Goal: Transaction & Acquisition: Purchase product/service

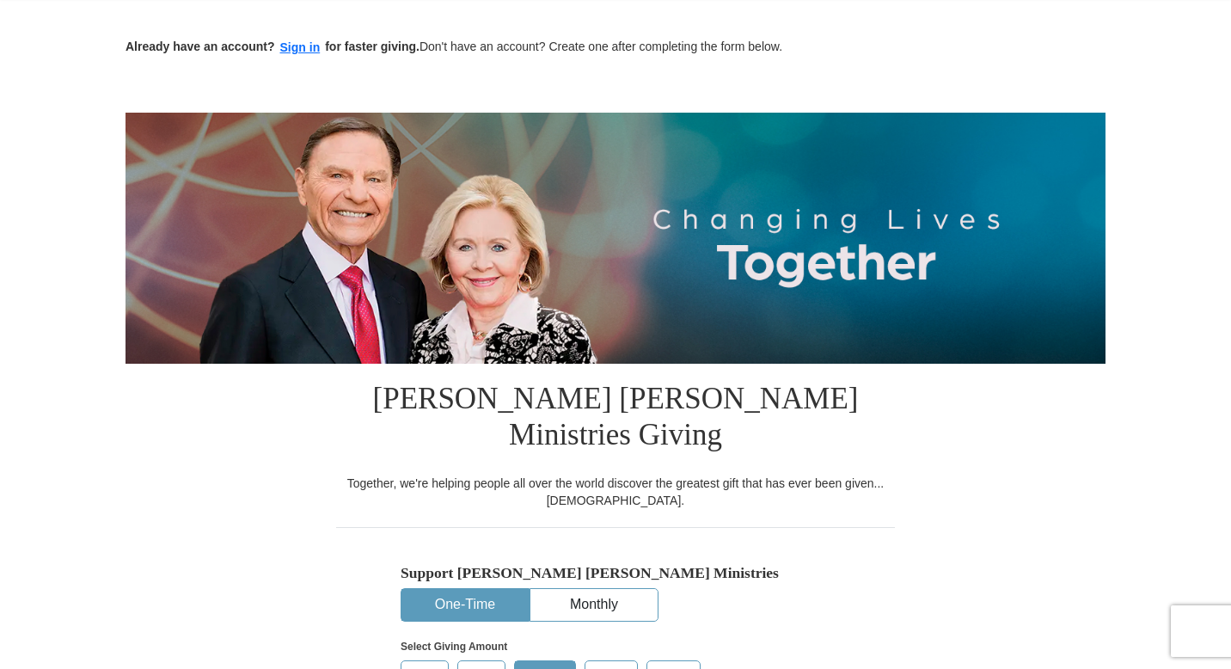
scroll to position [70, 0]
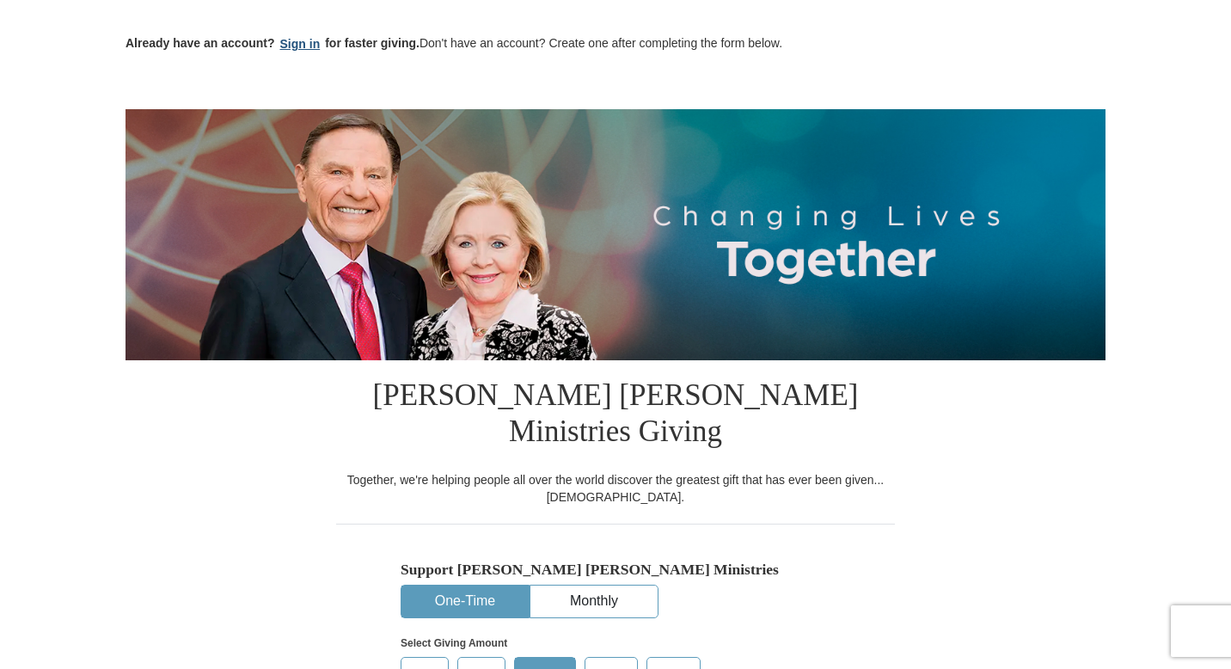
click at [302, 46] on button "Sign in" at bounding box center [300, 44] width 51 height 20
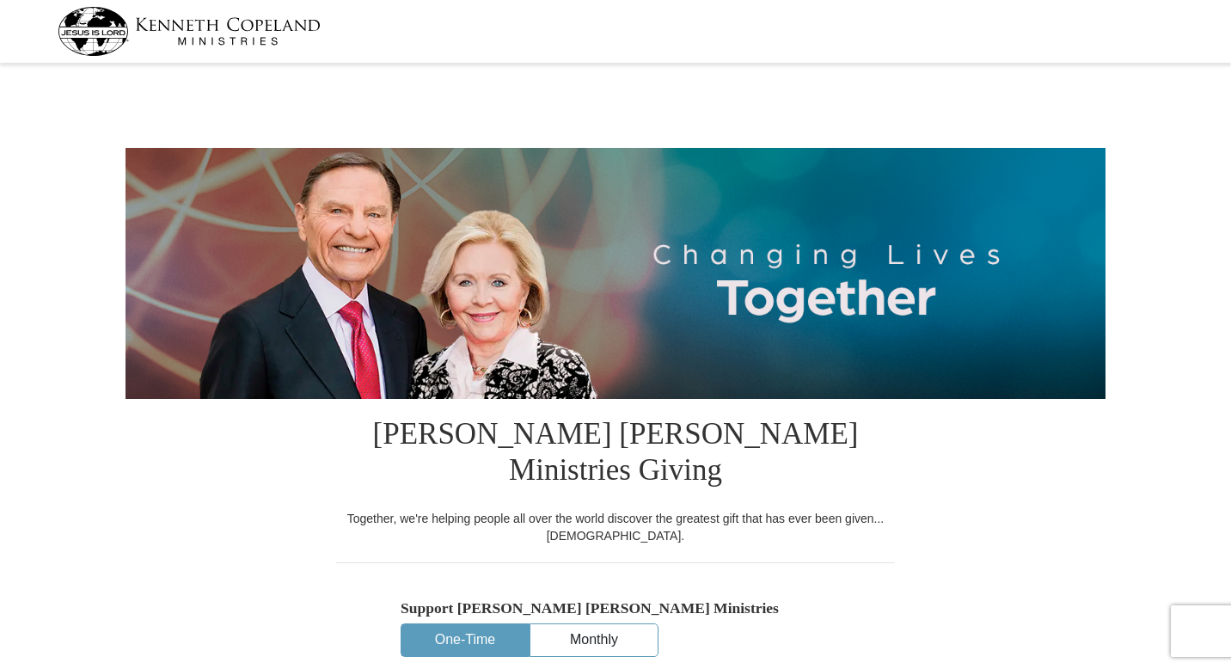
select select "OK"
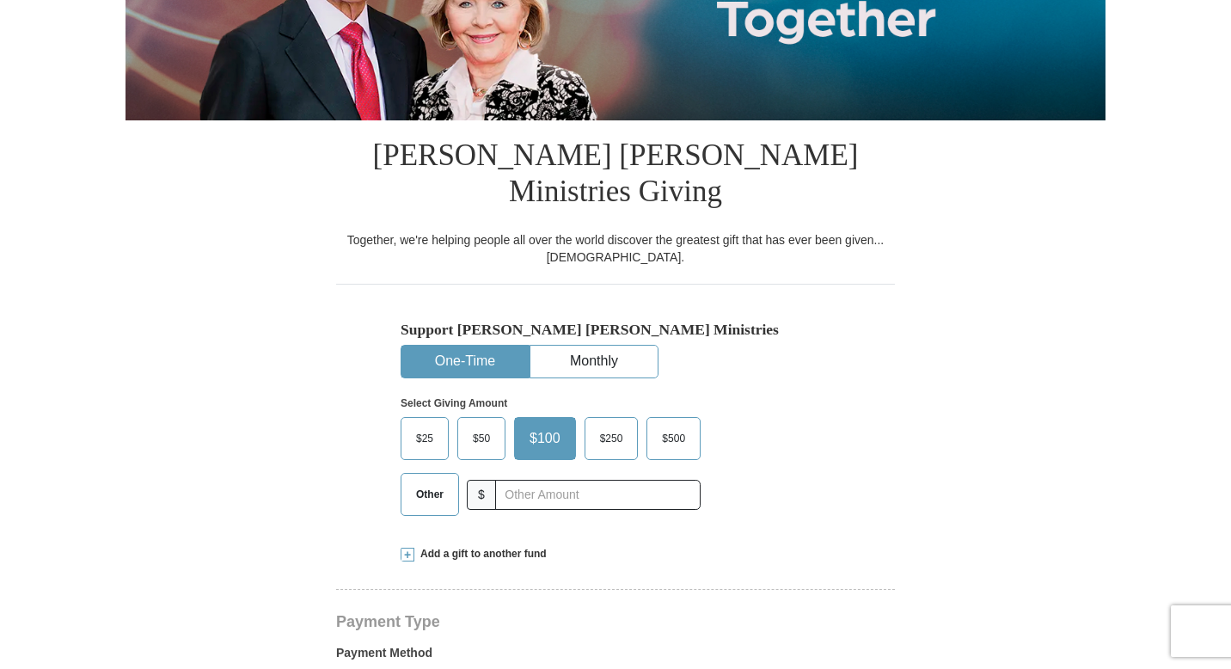
scroll to position [280, 0]
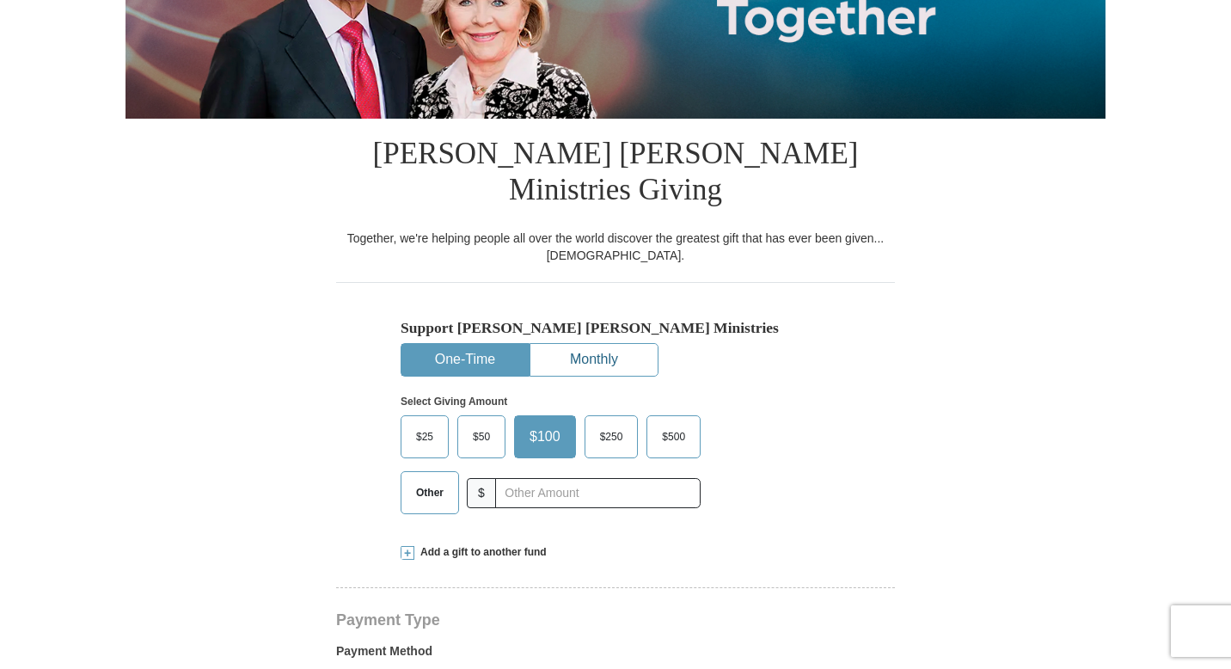
click at [578, 344] on button "Monthly" at bounding box center [593, 360] width 127 height 32
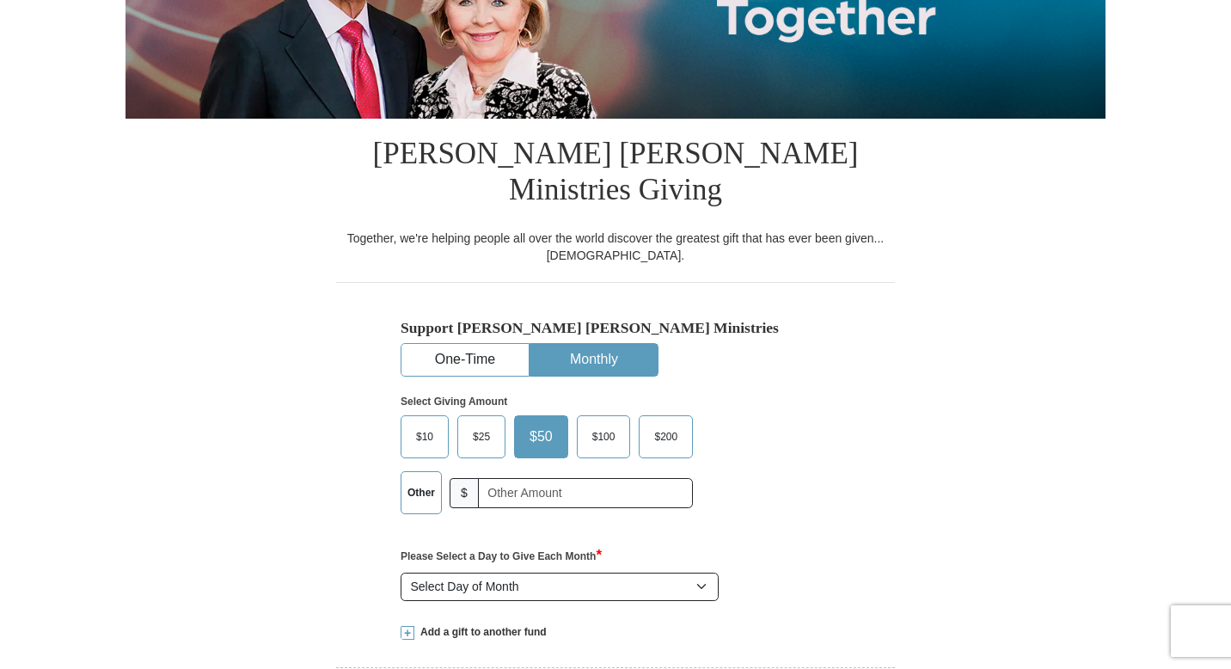
click at [419, 472] on label "Other" at bounding box center [421, 492] width 40 height 41
click at [0, 0] on input "Other" at bounding box center [0, 0] width 0 height 0
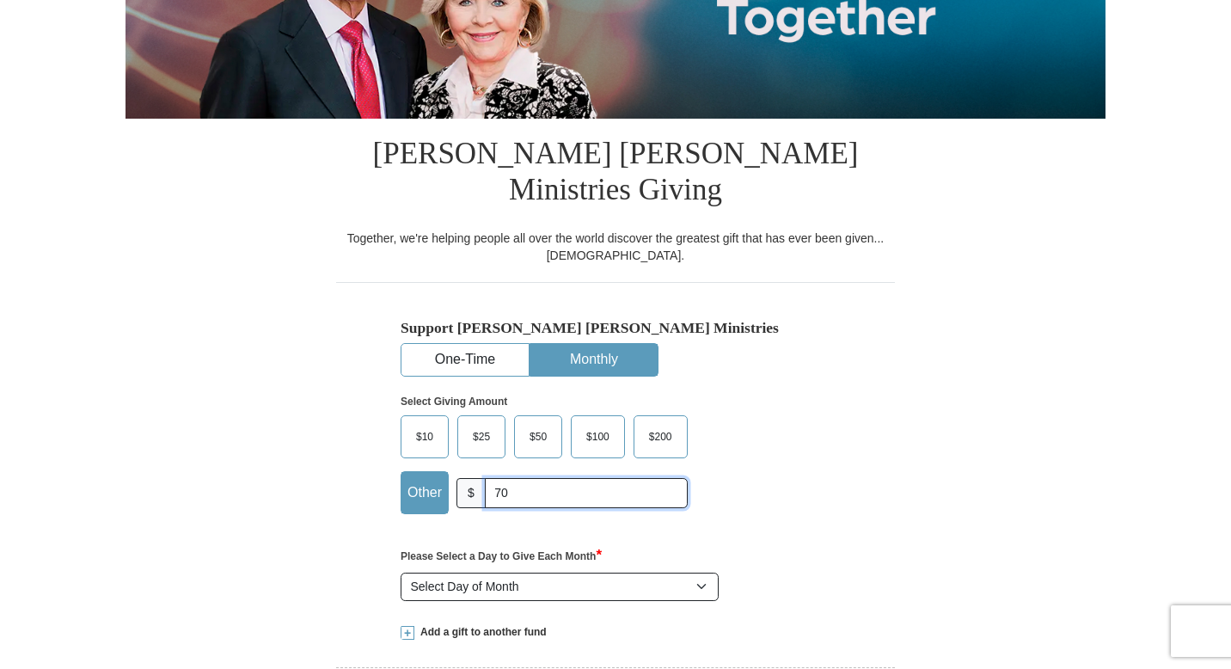
type input "70"
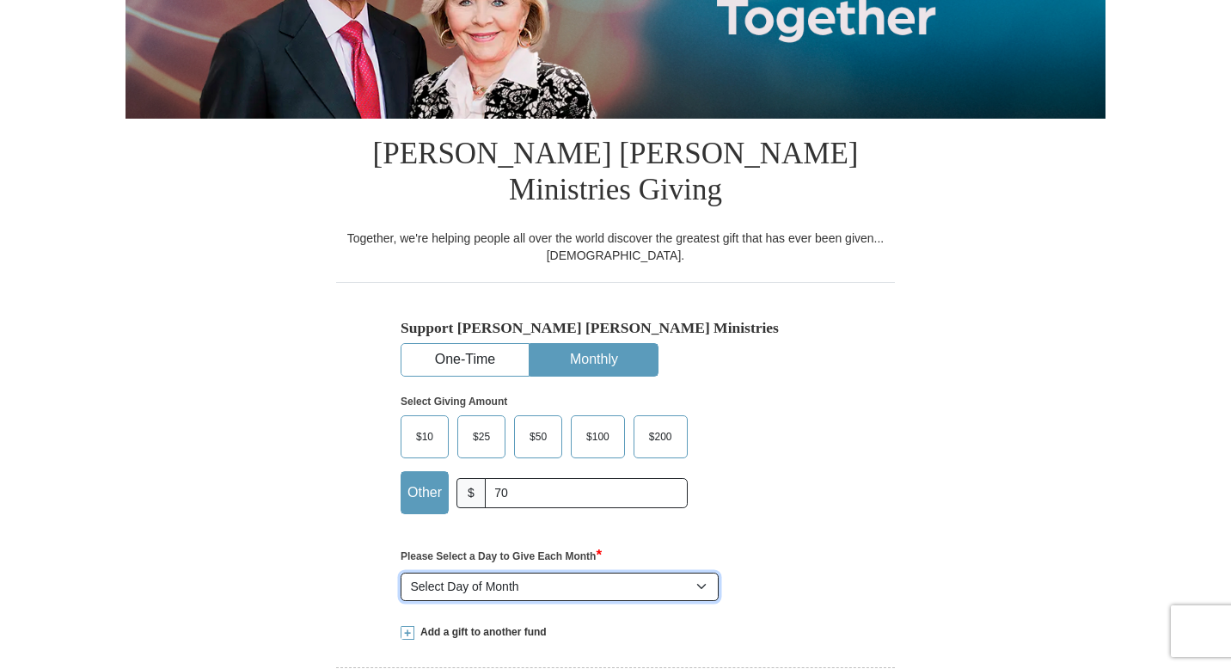
click at [699, 572] on select "Select Day of Month 1 2 3 4 5 6 7 8 9 10 11 12 13 14 15 16 17 18 19 20 21 22 23…" at bounding box center [559, 586] width 318 height 29
select select "24"
click at [400, 572] on select "Select Day of Month 1 2 3 4 5 6 7 8 9 10 11 12 13 14 15 16 17 18 19 20 21 22 23…" at bounding box center [559, 586] width 318 height 29
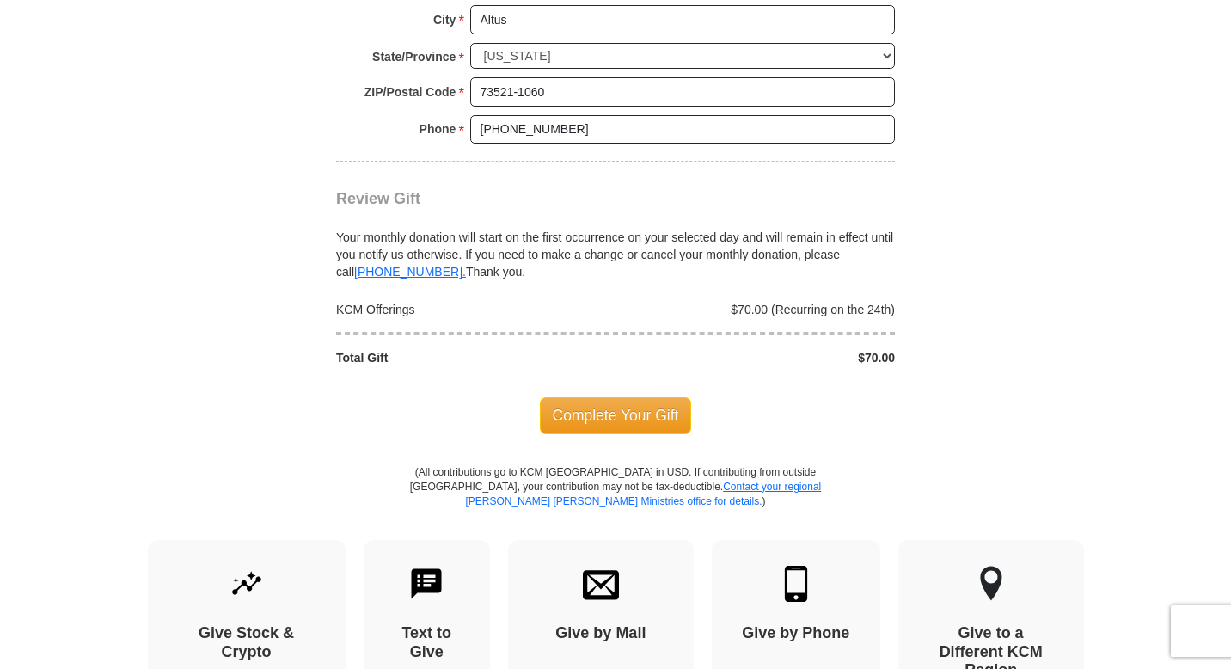
scroll to position [1580, 0]
click at [672, 396] on span "Complete Your Gift" at bounding box center [616, 414] width 152 height 36
